Goal: Task Accomplishment & Management: Manage account settings

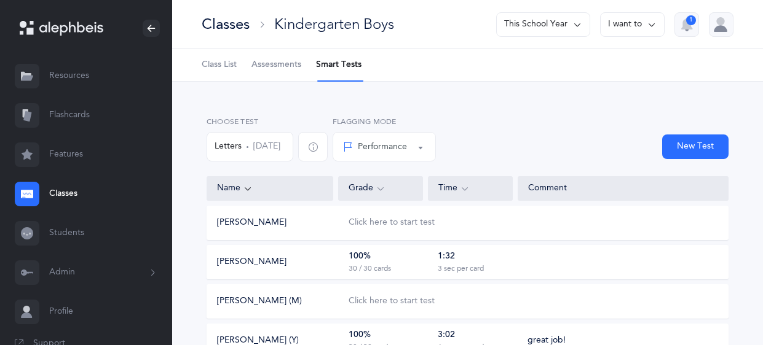
click at [65, 61] on link "Resources" at bounding box center [86, 76] width 172 height 39
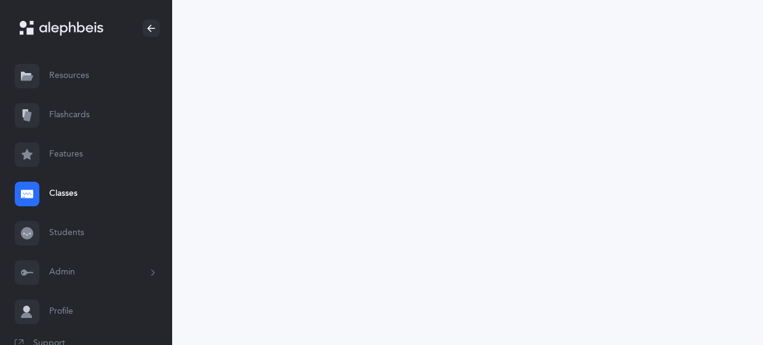
click at [63, 195] on link "Classes" at bounding box center [86, 194] width 172 height 39
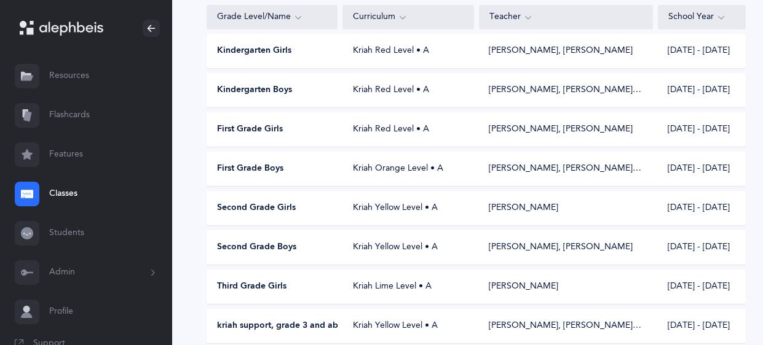
scroll to position [162, 0]
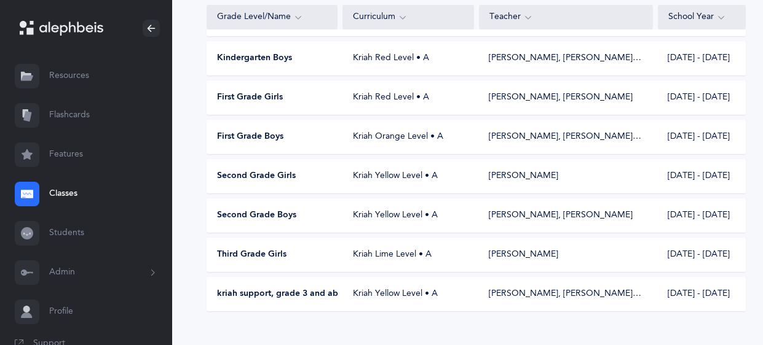
click at [286, 171] on span "Second Grade Girls" at bounding box center [256, 176] width 79 height 12
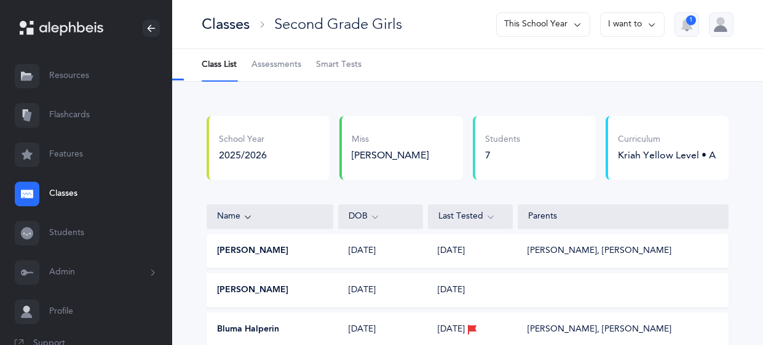
select select "9"
click at [280, 69] on span "Assessments" at bounding box center [276, 65] width 50 height 12
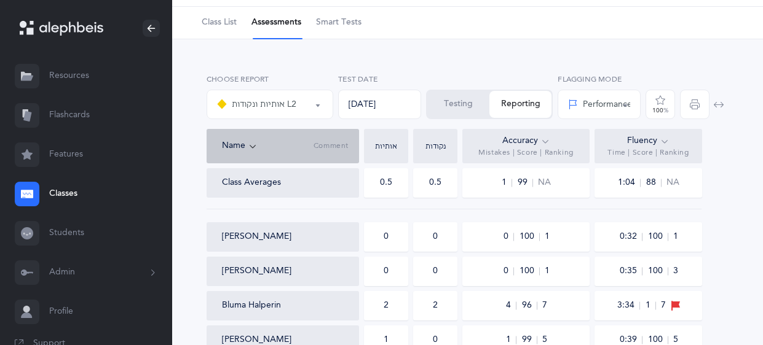
scroll to position [16, 0]
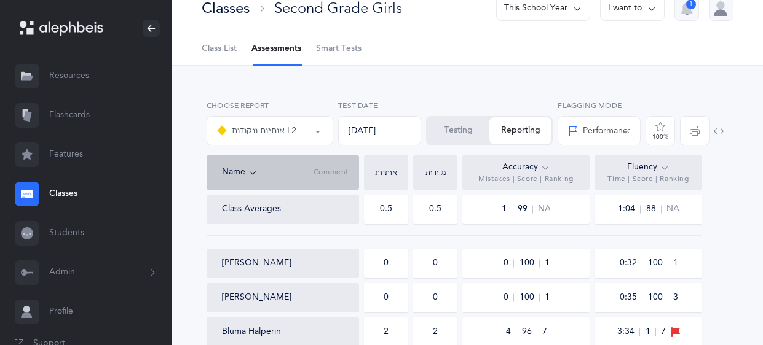
click at [229, 49] on span "Class List" at bounding box center [219, 49] width 35 height 12
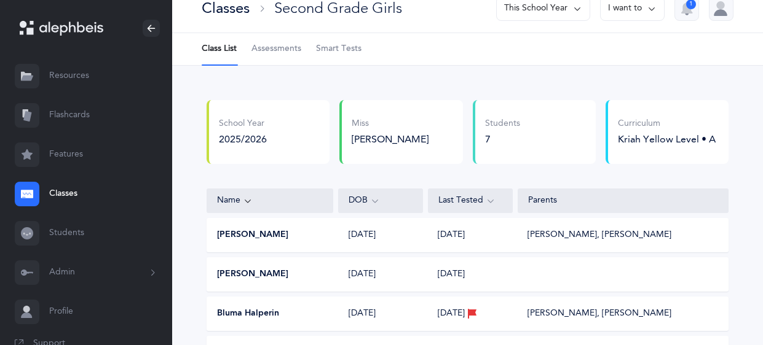
click at [278, 50] on span "Assessments" at bounding box center [276, 49] width 50 height 12
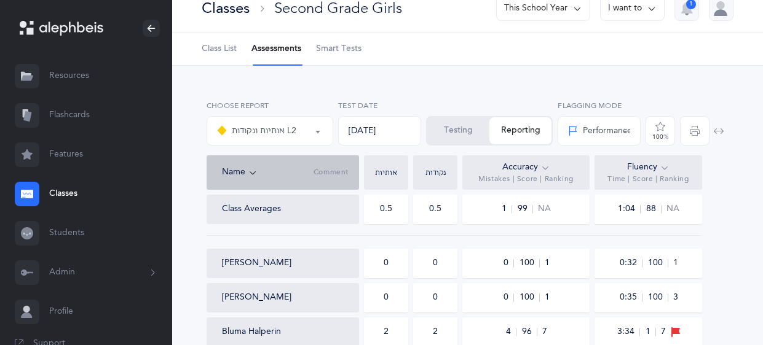
click at [211, 9] on div "Classes" at bounding box center [226, 8] width 48 height 20
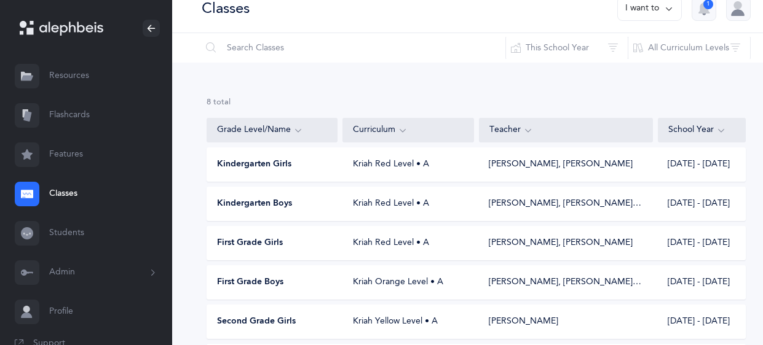
scroll to position [162, 0]
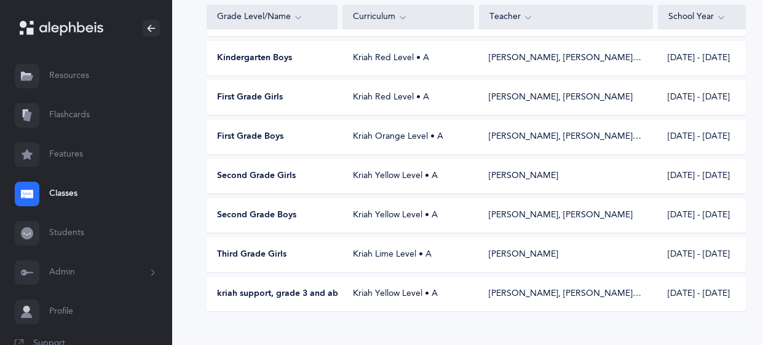
click at [540, 219] on div "[PERSON_NAME], [PERSON_NAME]" at bounding box center [561, 216] width 144 height 12
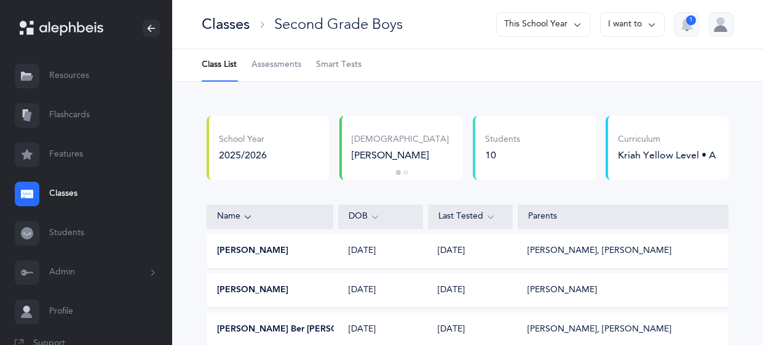
click at [294, 67] on span "Assessments" at bounding box center [276, 65] width 50 height 12
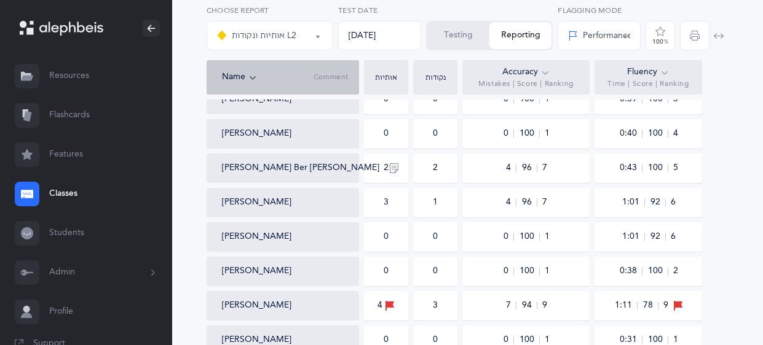
scroll to position [183, 0]
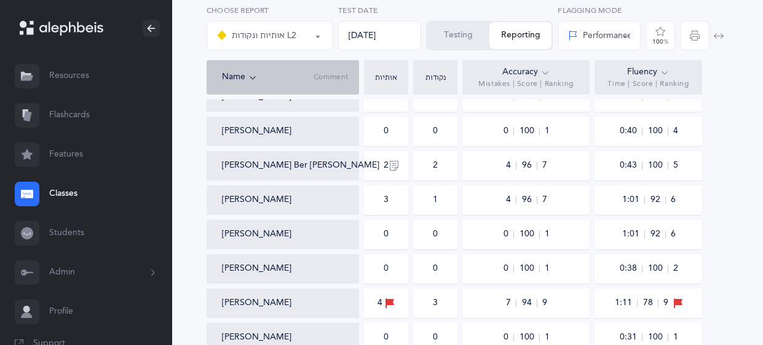
click at [435, 205] on div "1" at bounding box center [435, 200] width 5 height 12
click at [384, 162] on button "button" at bounding box center [394, 166] width 20 height 20
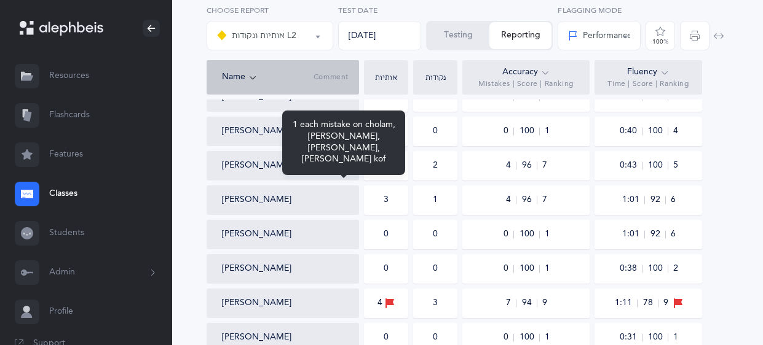
click at [349, 195] on div "[PERSON_NAME]" at bounding box center [288, 200] width 132 height 12
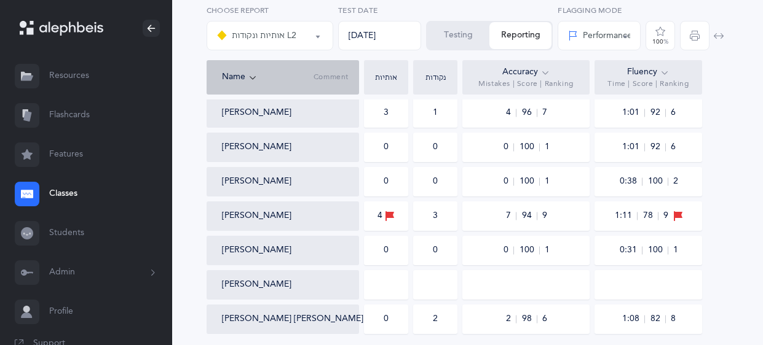
scroll to position [272, 0]
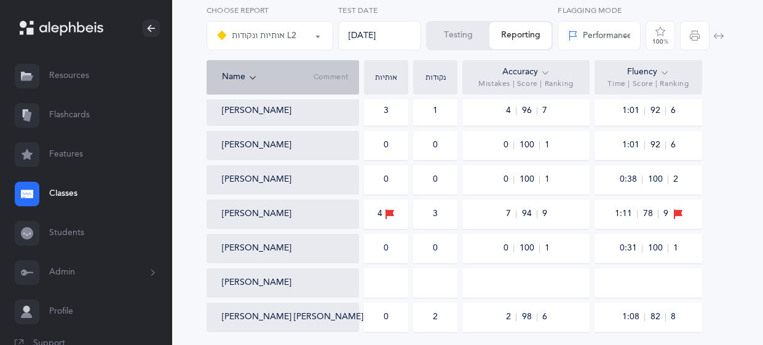
click at [456, 28] on button "Testing" at bounding box center [458, 35] width 62 height 27
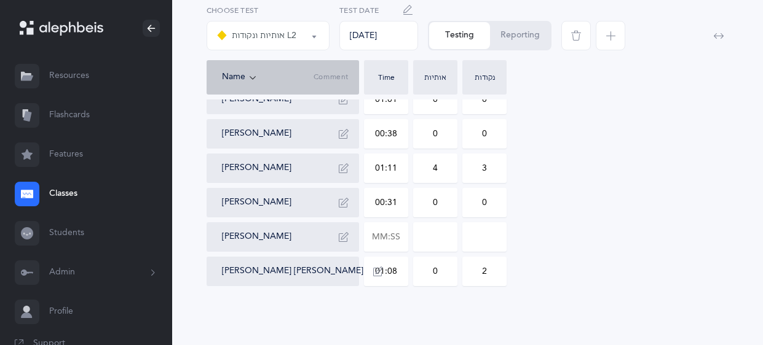
scroll to position [262, 0]
click at [344, 169] on icon "button" at bounding box center [344, 170] width 10 height 10
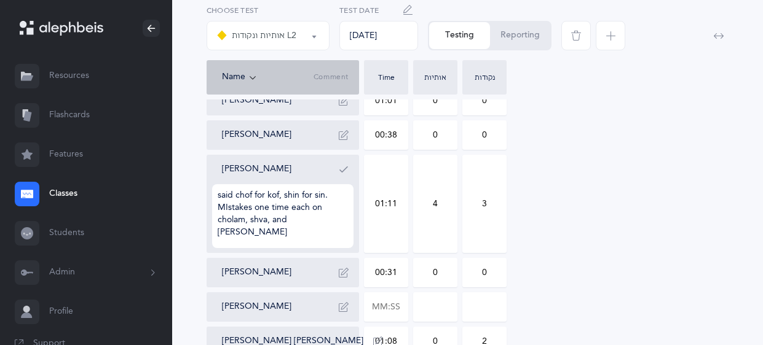
type textarea "said chof for kof, shin for sin. MIstakes one time each on cholam, shva, and [P…"
click at [339, 170] on icon "button" at bounding box center [344, 170] width 10 height 10
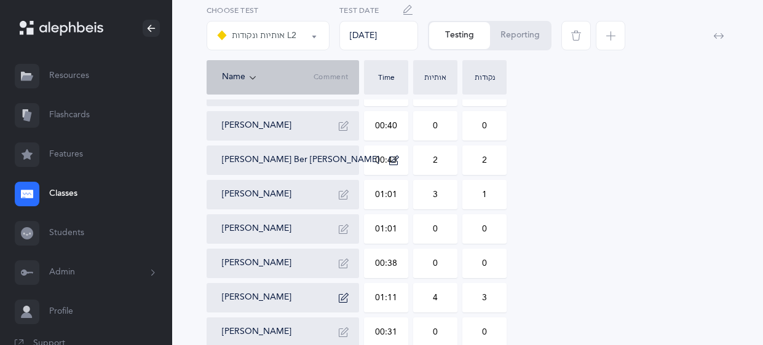
scroll to position [133, 0]
click at [345, 192] on icon "button" at bounding box center [344, 196] width 10 height 10
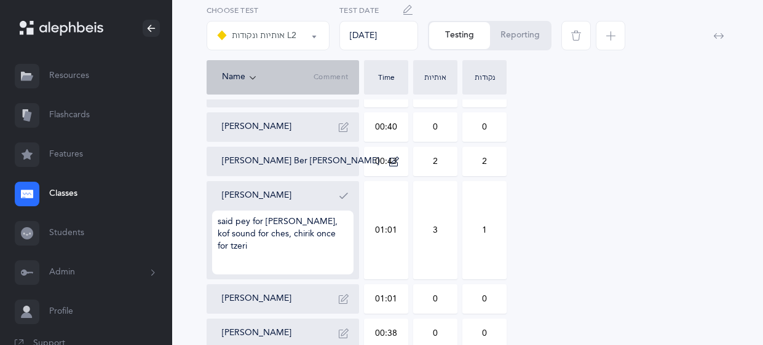
type textarea "said pey for [PERSON_NAME], kof sound for ches, chirik once for tzerie"
click at [347, 192] on icon "button" at bounding box center [344, 196] width 10 height 10
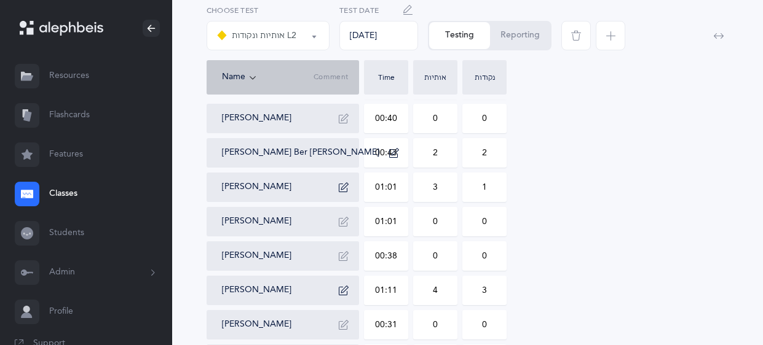
scroll to position [144, 0]
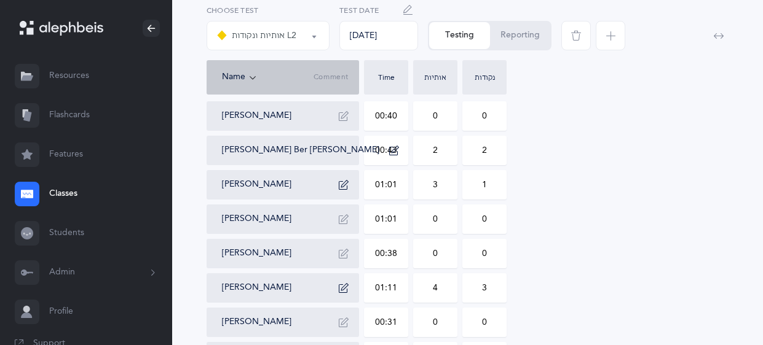
click at [346, 185] on icon "button" at bounding box center [344, 185] width 10 height 10
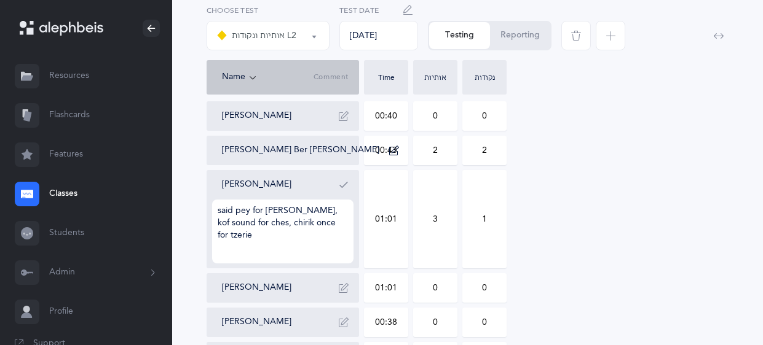
click at [234, 223] on textarea "said pey for [PERSON_NAME], kof sound for ches, chirik once for tzerie" at bounding box center [282, 232] width 141 height 64
type textarea "said pey for [PERSON_NAME], kof sound for ches, kof for chof, chirik once for t…"
click at [341, 189] on icon "button" at bounding box center [344, 185] width 10 height 10
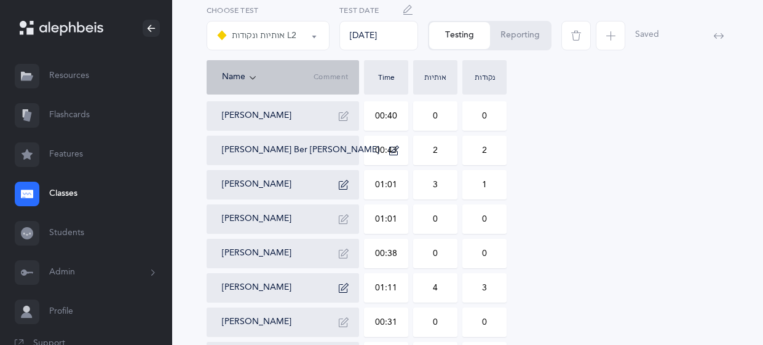
scroll to position [0, 0]
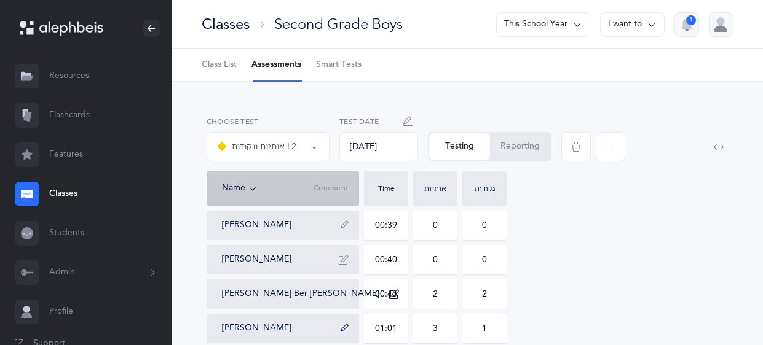
click at [226, 25] on div "Classes" at bounding box center [226, 24] width 48 height 20
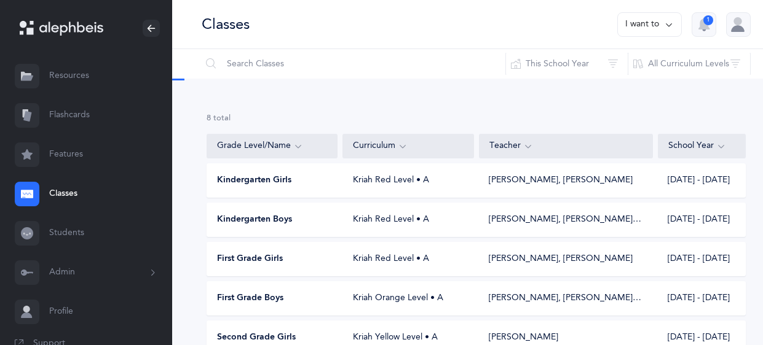
scroll to position [162, 0]
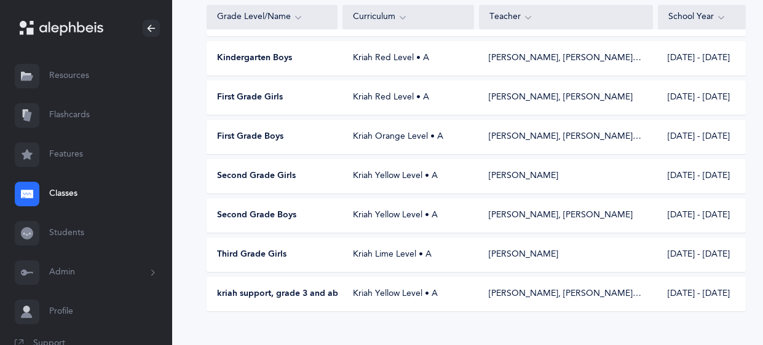
click at [353, 215] on div "Kriah Yellow Level • A" at bounding box center [408, 216] width 131 height 12
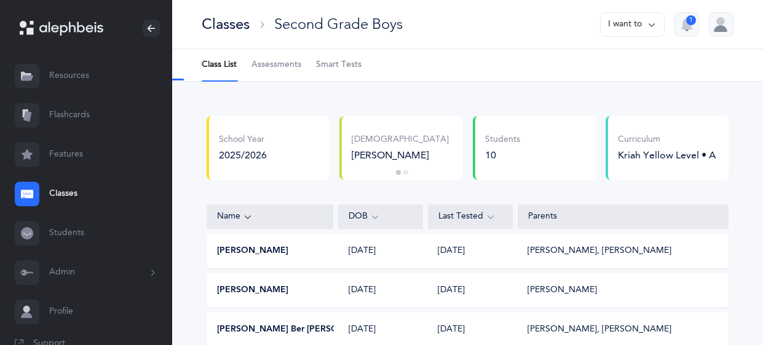
select select "9"
click at [274, 67] on span "Assessments" at bounding box center [276, 65] width 50 height 12
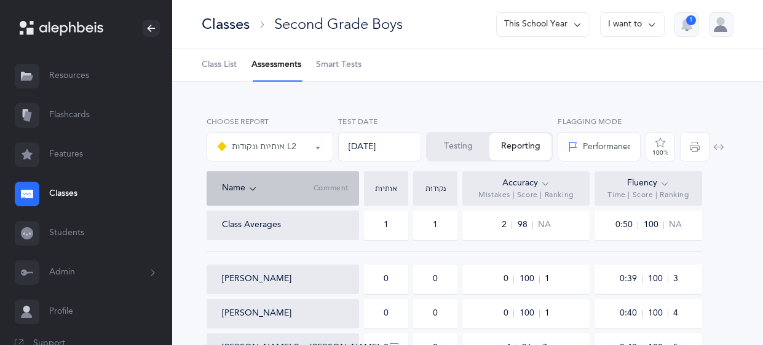
click at [54, 75] on link "Resources" at bounding box center [86, 76] width 172 height 39
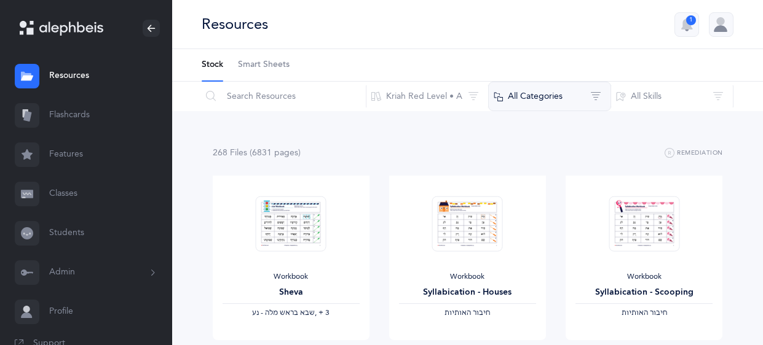
click at [570, 87] on button "All Categories" at bounding box center [549, 97] width 123 height 30
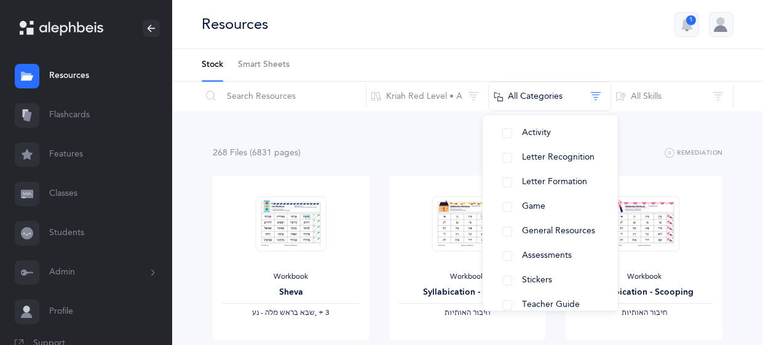
scroll to position [177, 0]
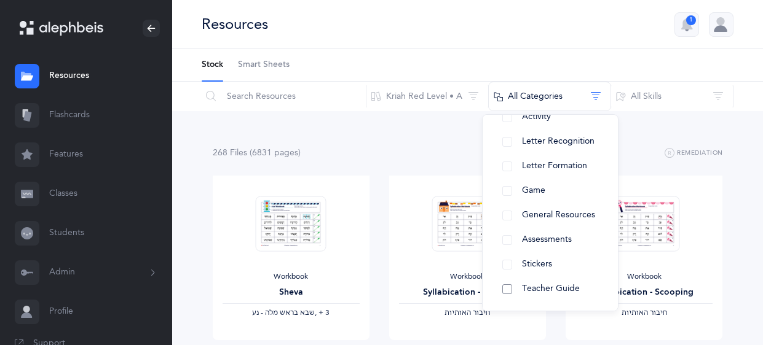
click at [542, 294] on button "Teacher Guide" at bounding box center [550, 289] width 116 height 25
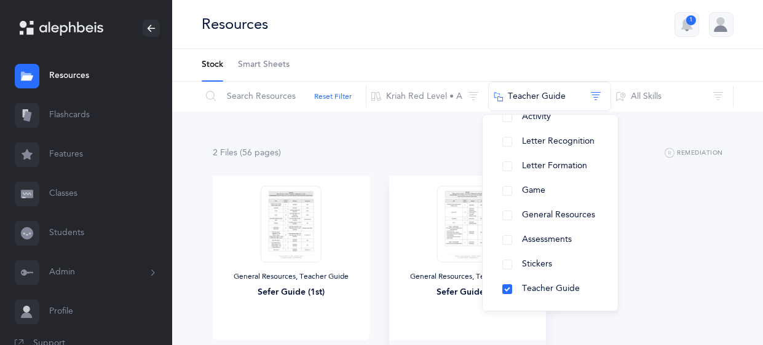
click at [472, 218] on img at bounding box center [467, 224] width 60 height 77
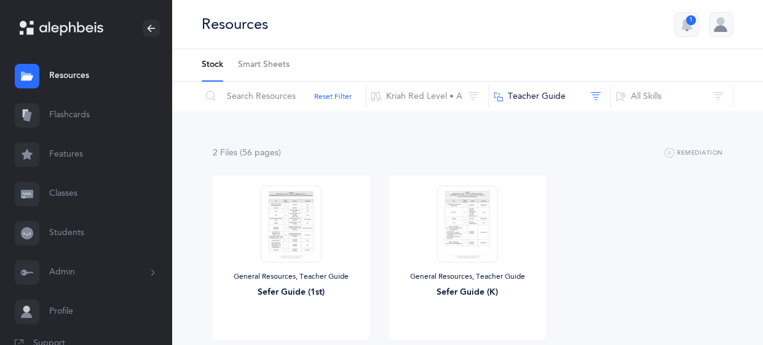
scroll to position [78, 0]
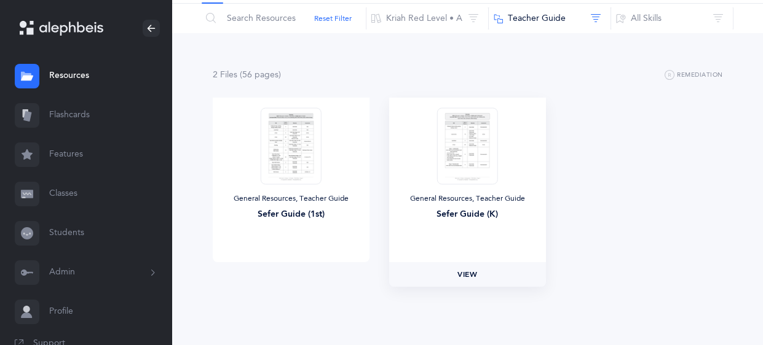
click at [481, 271] on link "View" at bounding box center [467, 274] width 157 height 25
click at [290, 270] on span "View" at bounding box center [291, 274] width 20 height 11
